Goal: Task Accomplishment & Management: Manage account settings

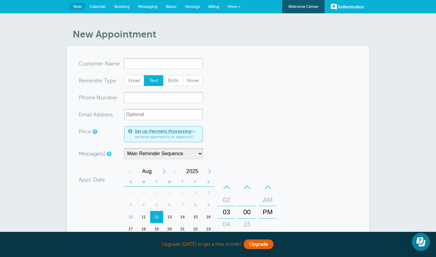
click at [259, 62] on form "You are creating a new customer. To use an existing customer select one from th…" at bounding box center [218, 207] width 279 height 299
click at [146, 7] on span "Messaging" at bounding box center [147, 6] width 19 height 5
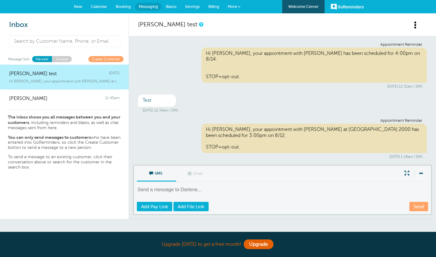
click at [171, 7] on span "Blasts" at bounding box center [171, 6] width 11 height 5
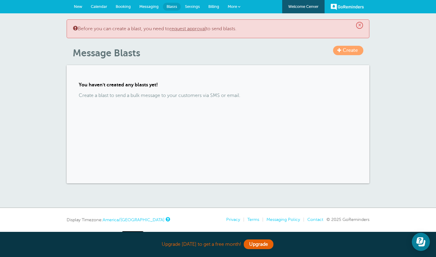
click at [150, 7] on span "Messaging" at bounding box center [148, 6] width 19 height 5
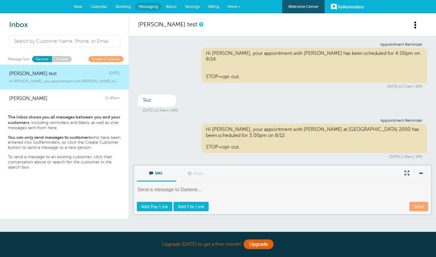
click at [126, 8] on span "Booking" at bounding box center [123, 6] width 15 height 5
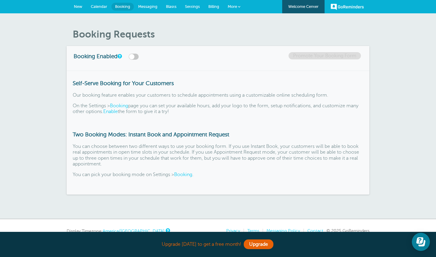
click at [103, 6] on span "Calendar" at bounding box center [99, 6] width 16 height 5
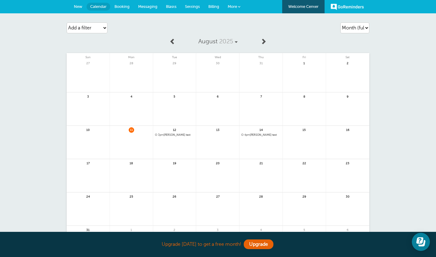
click at [74, 9] on link "New" at bounding box center [78, 6] width 17 height 13
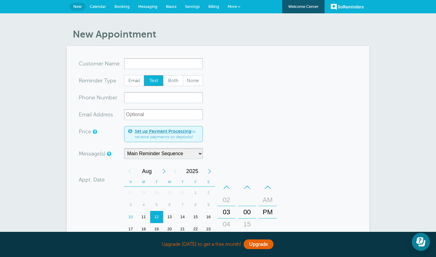
click at [234, 9] on link "More" at bounding box center [234, 7] width 21 height 14
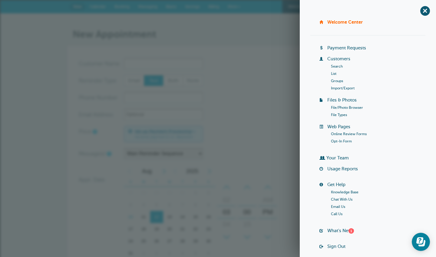
click at [234, 9] on link "More" at bounding box center [234, 7] width 21 height 14
click at [270, 39] on h1 "New Appointment" at bounding box center [221, 34] width 297 height 12
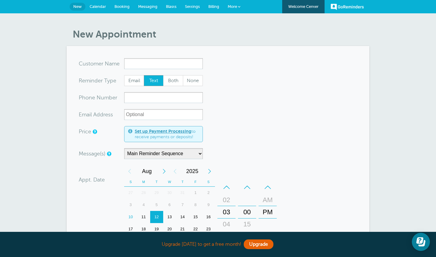
click at [98, 5] on span "Calendar" at bounding box center [98, 6] width 16 height 5
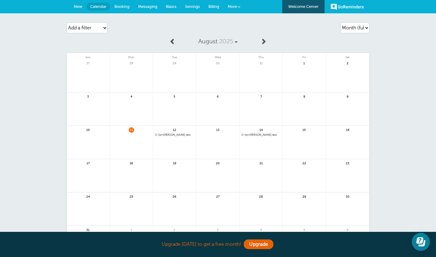
click at [145, 6] on span "Messaging" at bounding box center [147, 6] width 19 height 5
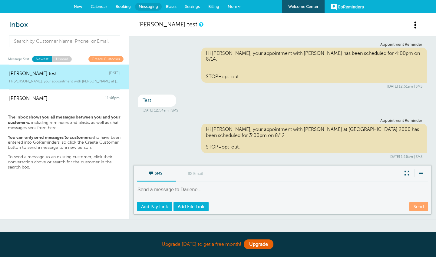
click at [192, 7] on span "Settings" at bounding box center [192, 6] width 15 height 5
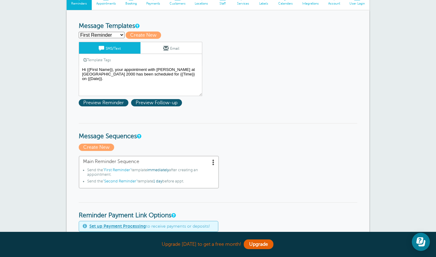
scroll to position [64, 0]
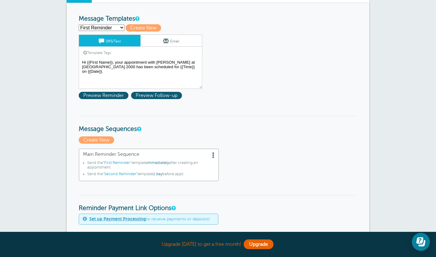
click at [211, 155] on link "Main Reminder Sequence Send the "First Reminder" template immediately after cre…" at bounding box center [149, 165] width 140 height 33
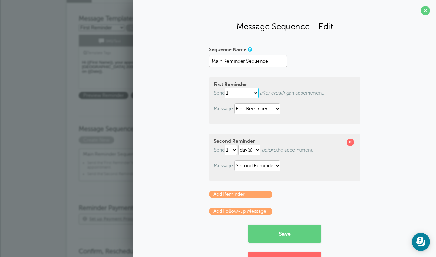
select select "0"
select select "2"
click at [231, 87] on div "First Reminder Send immediately 1 2 3 4 5 6 7 8 9 10 11 12 13 14 15 16 17 18 19…" at bounding box center [285, 100] width 152 height 47
select select "0"
select select "4"
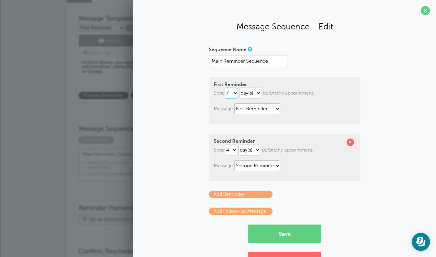
select select "0"
select select "1"
click at [426, 10] on span at bounding box center [425, 10] width 9 height 9
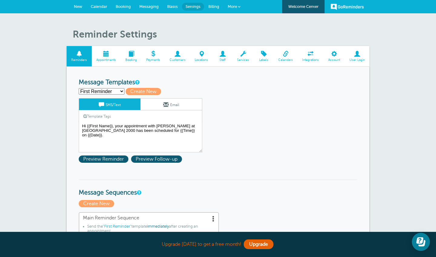
click at [316, 54] on span at bounding box center [311, 54] width 26 height 6
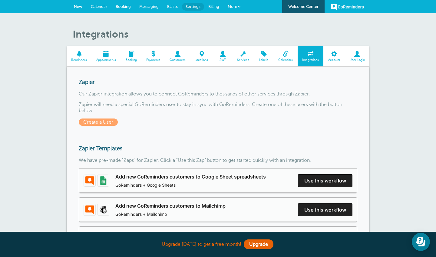
click at [148, 52] on span at bounding box center [153, 54] width 23 height 6
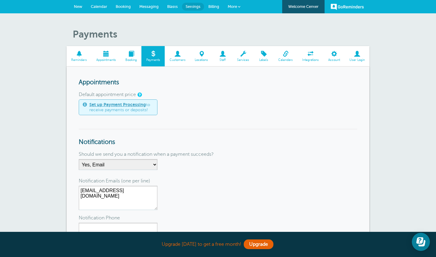
click at [84, 52] on span at bounding box center [79, 54] width 25 height 6
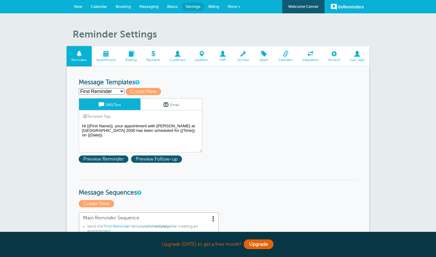
click at [136, 57] on link "Booking" at bounding box center [131, 56] width 21 height 20
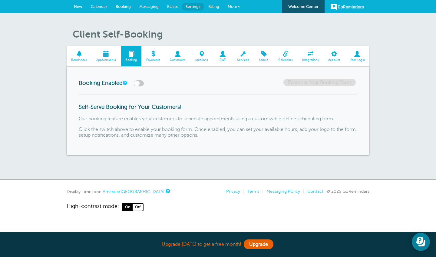
click at [75, 58] on span "Reminders" at bounding box center [79, 60] width 19 height 4
